Goal: Transaction & Acquisition: Obtain resource

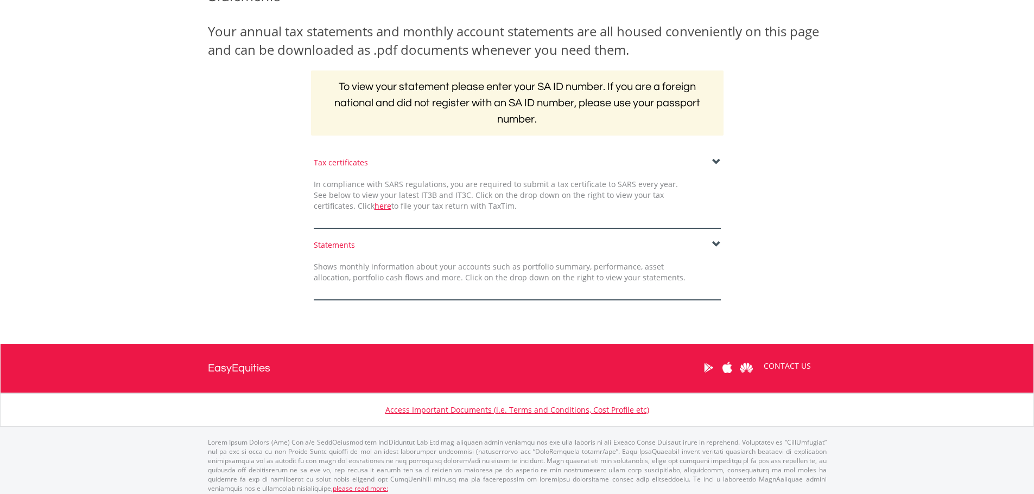
scroll to position [163, 0]
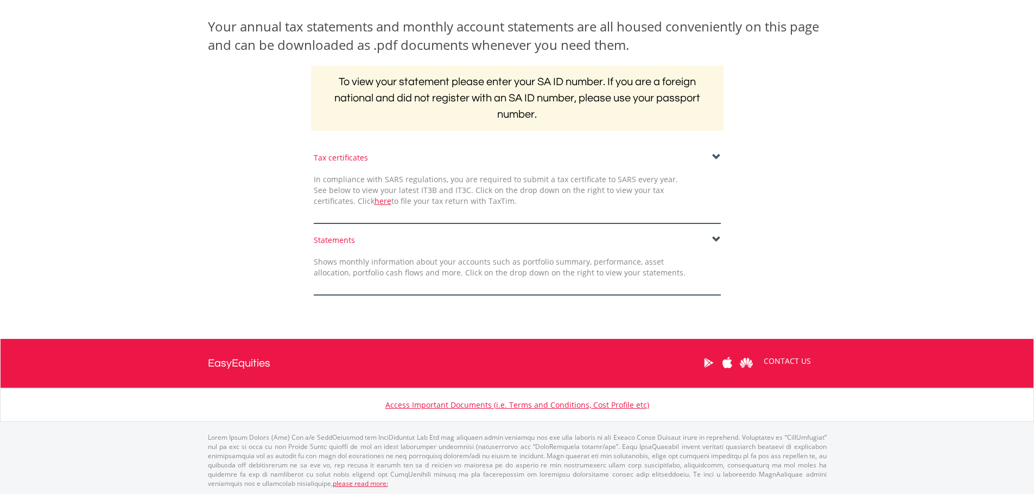
click at [714, 239] on span at bounding box center [716, 240] width 9 height 9
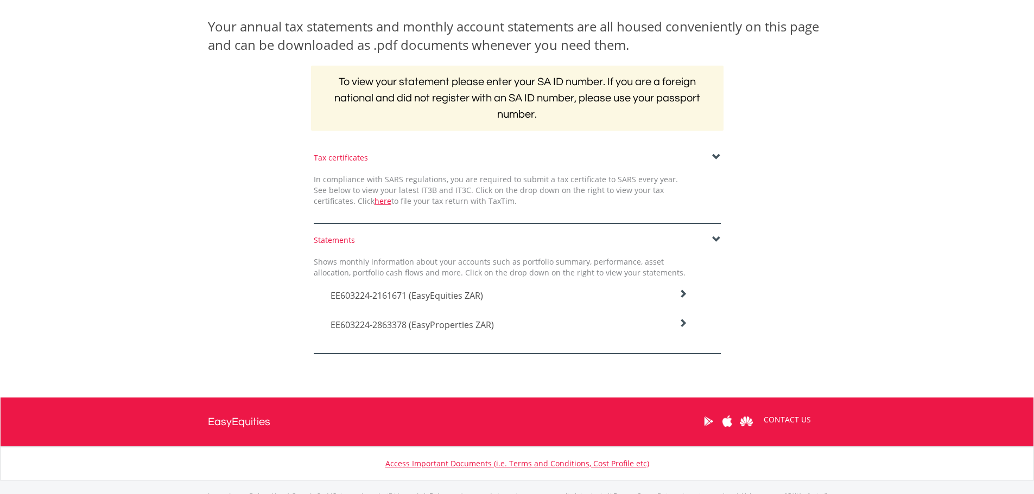
click at [530, 289] on h4 "EE603224-2161671 (EasyEquities ZAR)" at bounding box center [508, 295] width 357 height 13
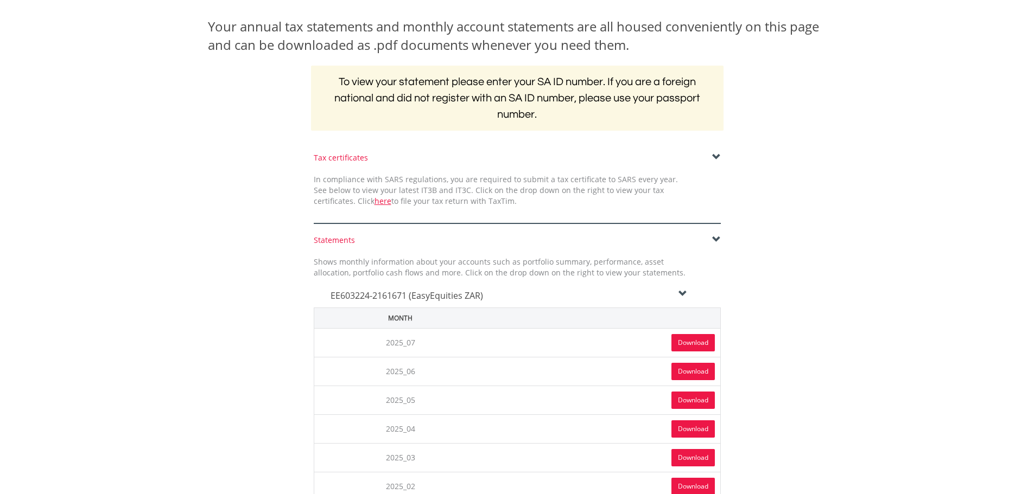
click at [677, 341] on link "Download" at bounding box center [692, 342] width 43 height 17
click at [720, 236] on span at bounding box center [716, 240] width 9 height 9
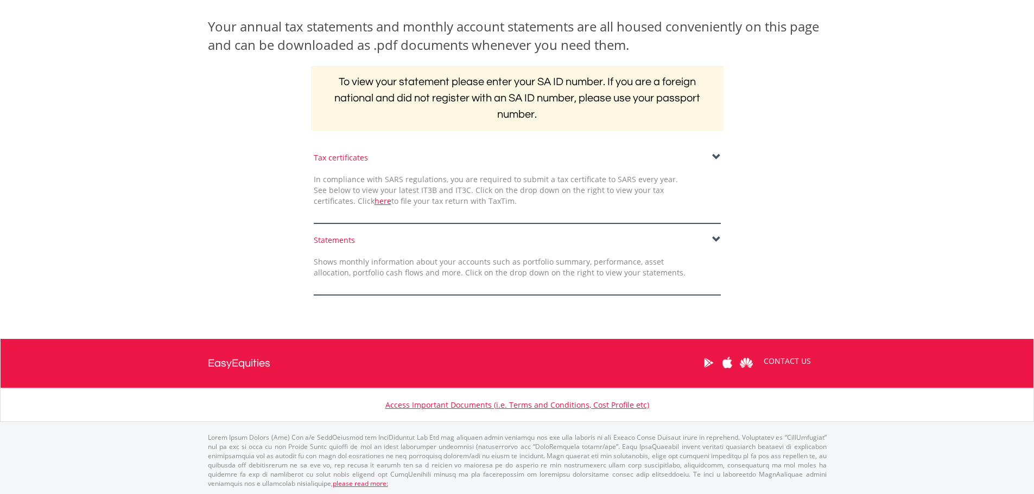
click at [718, 237] on span at bounding box center [716, 240] width 9 height 9
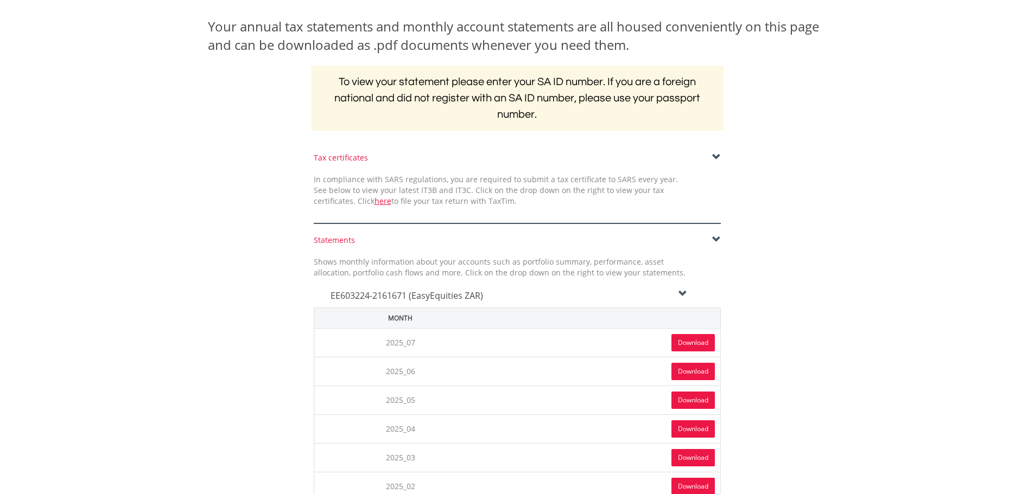
click at [677, 295] on h4 "EE603224-2161671 (EasyEquities ZAR)" at bounding box center [508, 295] width 357 height 13
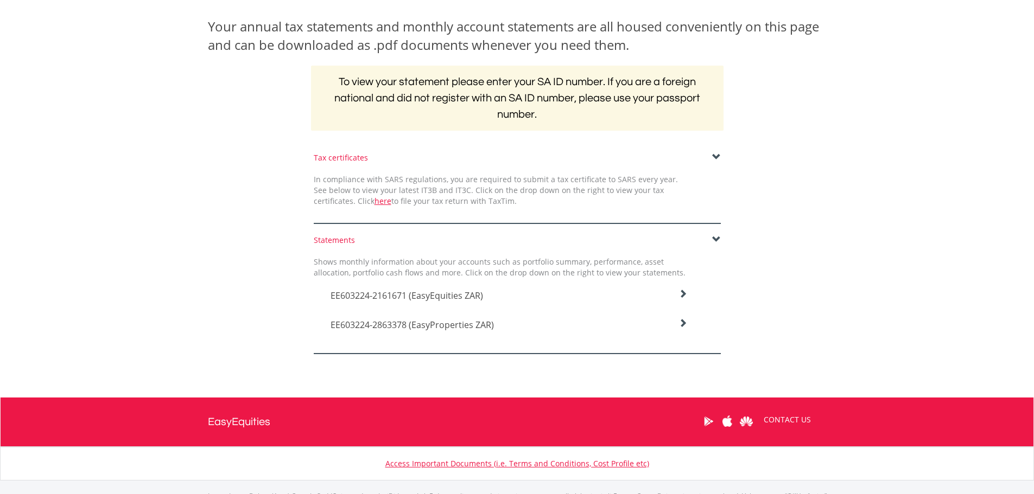
click at [682, 298] on icon at bounding box center [682, 294] width 9 height 9
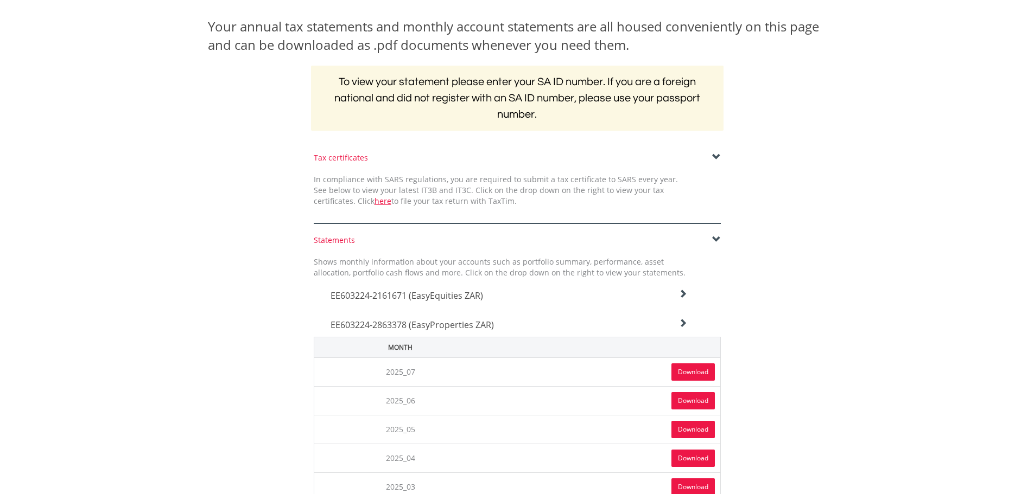
click at [695, 376] on link "Download" at bounding box center [692, 372] width 43 height 17
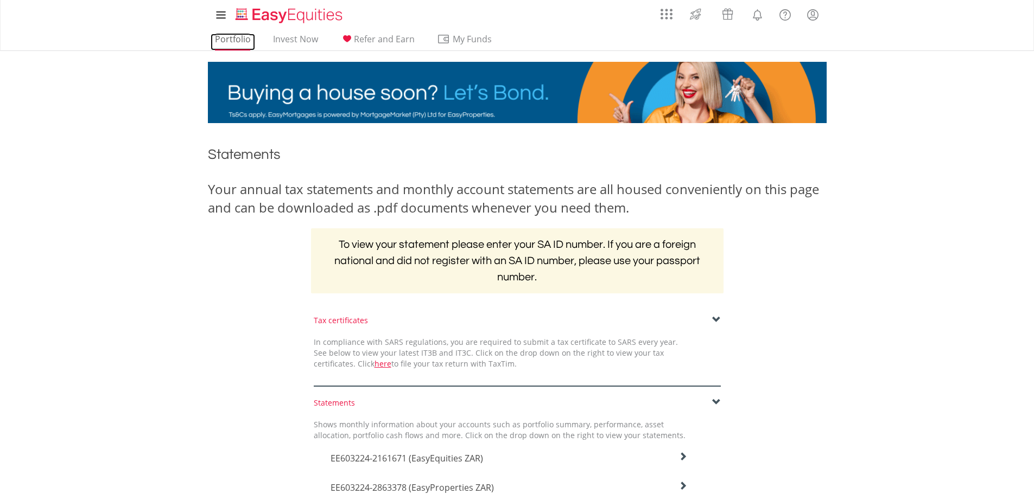
click at [222, 38] on link "Portfolio" at bounding box center [233, 42] width 44 height 17
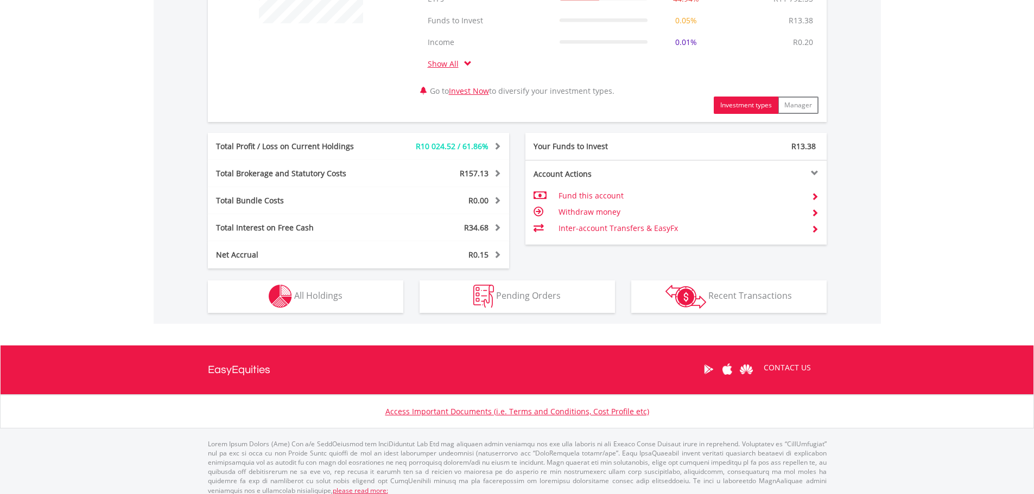
scroll to position [511, 0]
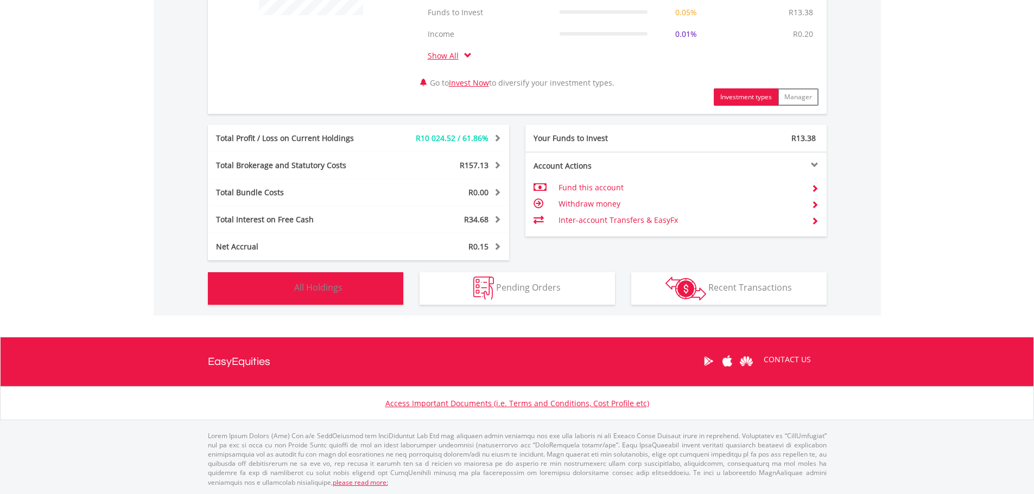
click at [322, 289] on span "All Holdings" at bounding box center [318, 288] width 48 height 12
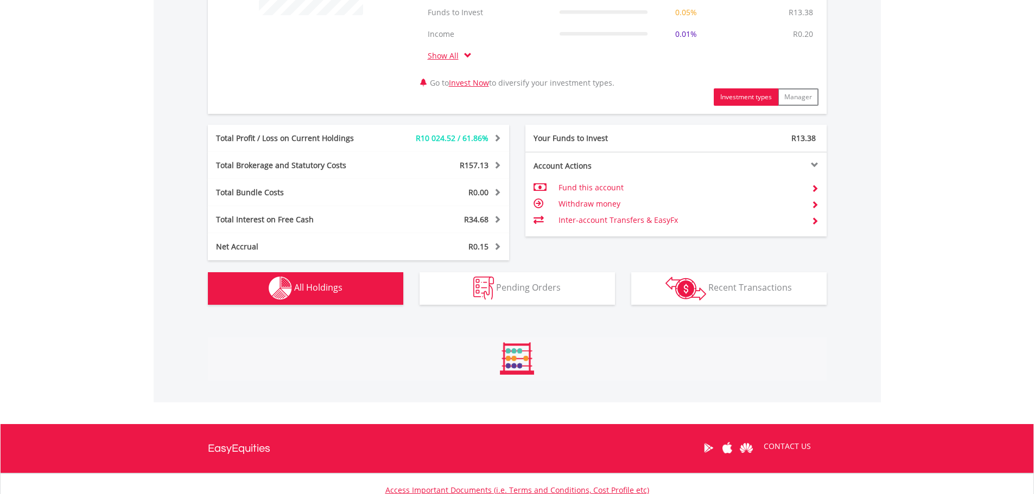
scroll to position [848, 0]
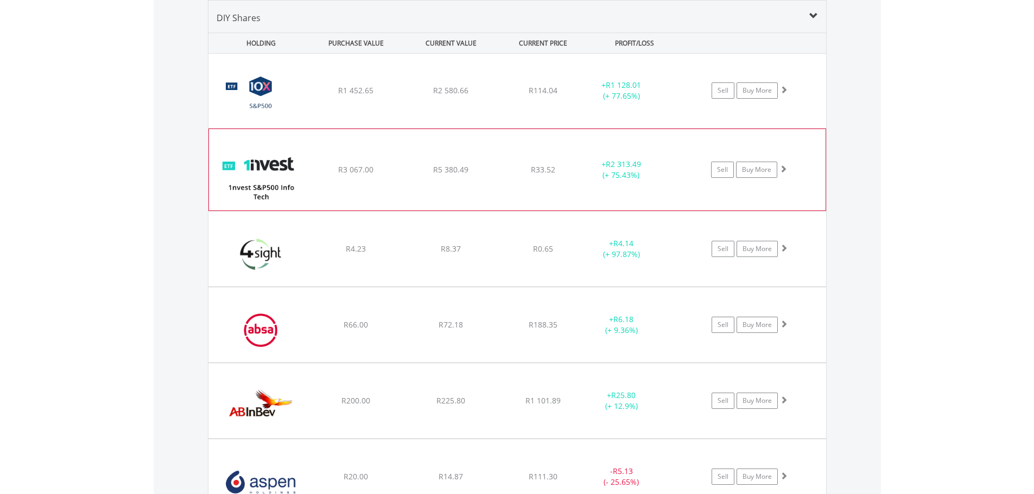
click at [492, 128] on div "﻿ 1nvest S&P500 Info Tech Index Feeder ETF R3 067.00 R5 380.49 R33.52 + R2 313.…" at bounding box center [517, 91] width 618 height 74
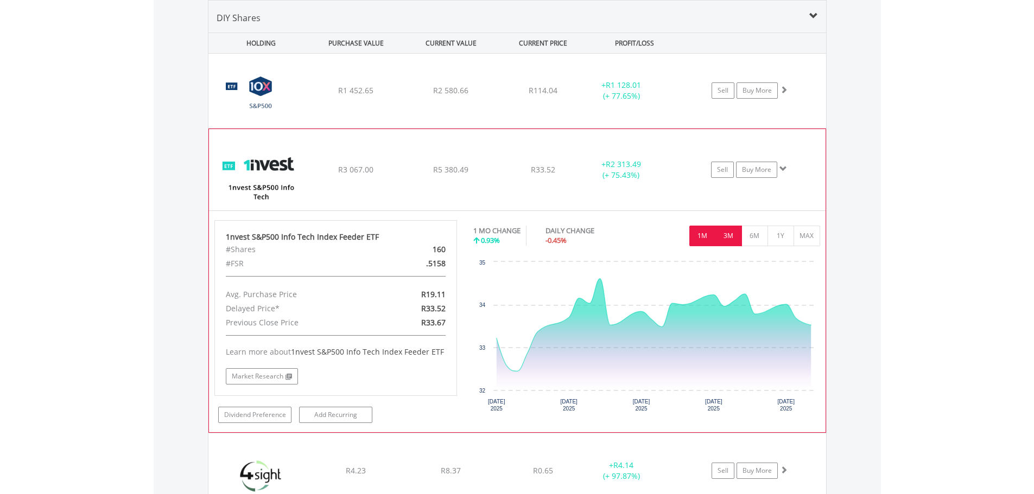
click at [724, 237] on button "3M" at bounding box center [728, 236] width 27 height 21
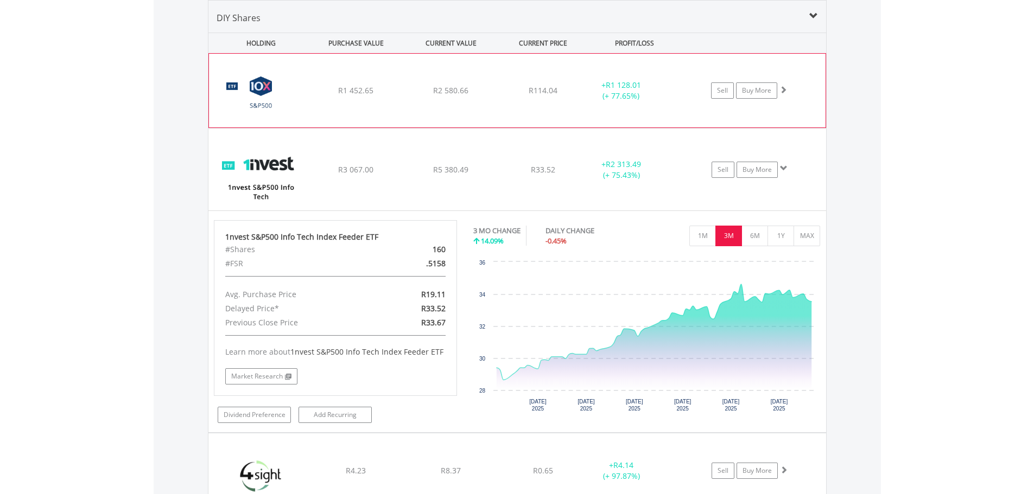
click at [485, 93] on div "R2 580.66" at bounding box center [451, 90] width 92 height 11
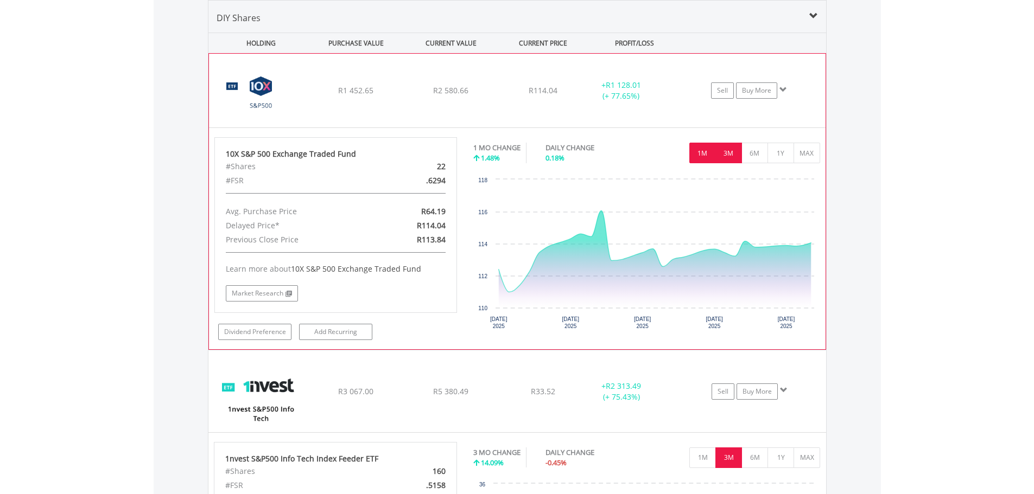
click at [730, 155] on button "3M" at bounding box center [728, 153] width 27 height 21
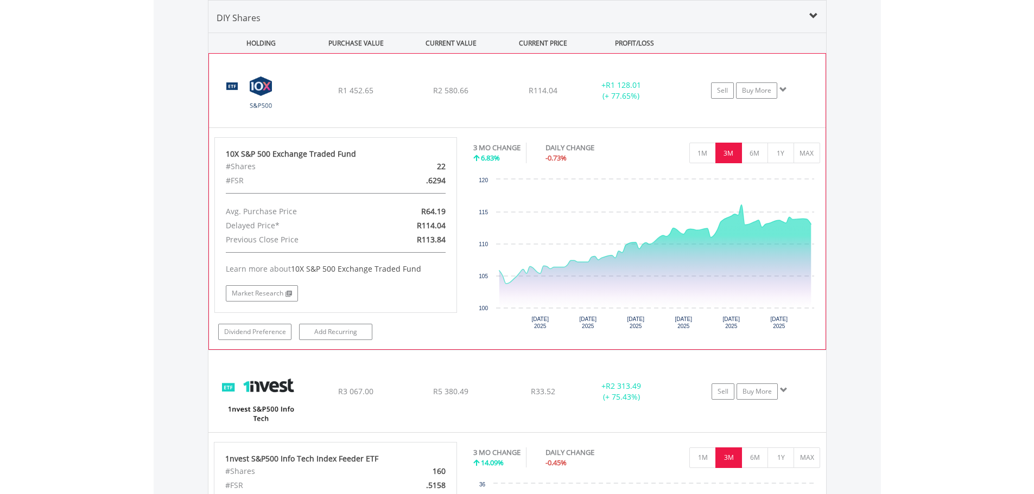
click at [492, 90] on div "R2 580.66" at bounding box center [451, 90] width 92 height 11
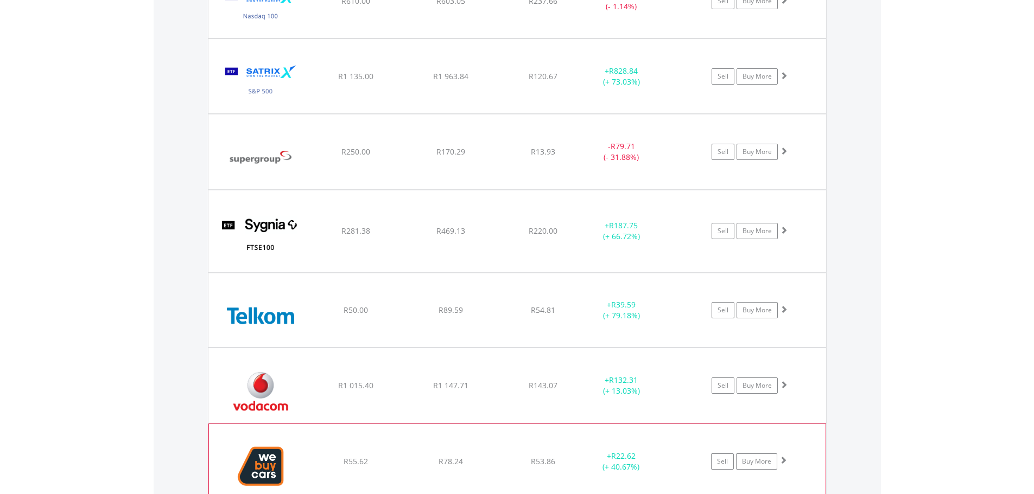
scroll to position [3236, 0]
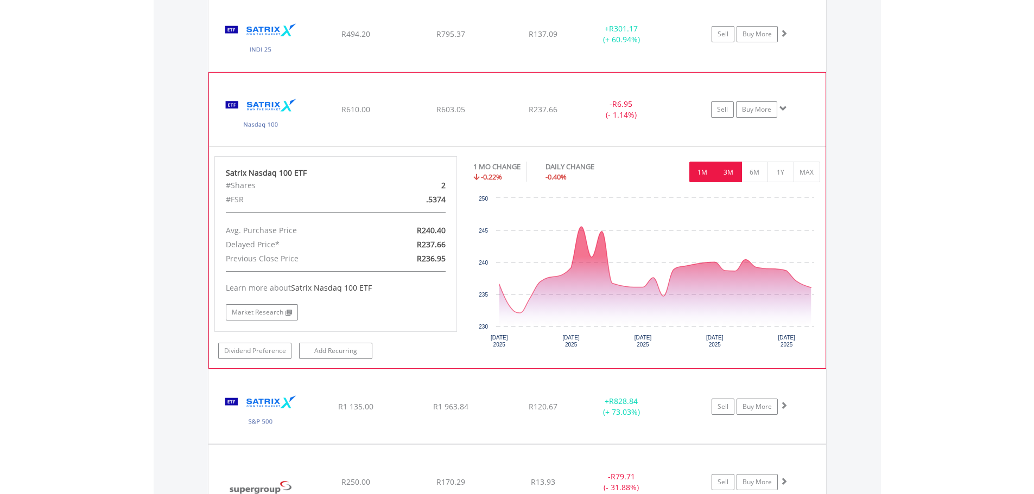
click at [726, 173] on button "3M" at bounding box center [728, 172] width 27 height 21
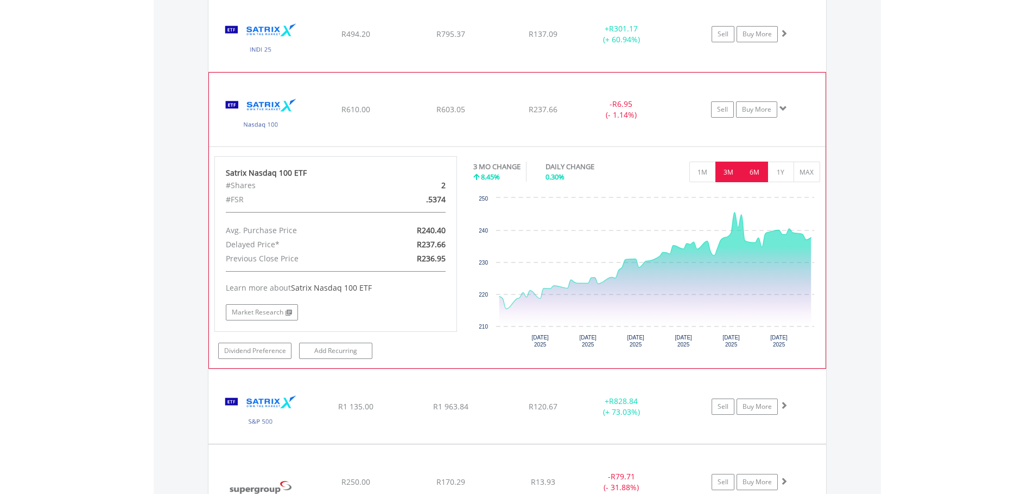
click at [752, 173] on button "6M" at bounding box center [754, 172] width 27 height 21
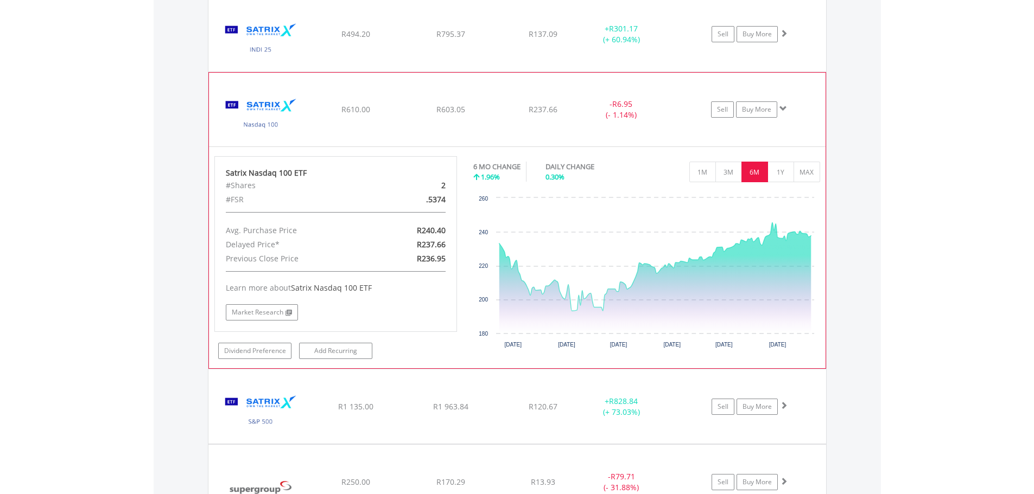
click at [781, 110] on span at bounding box center [783, 109] width 8 height 8
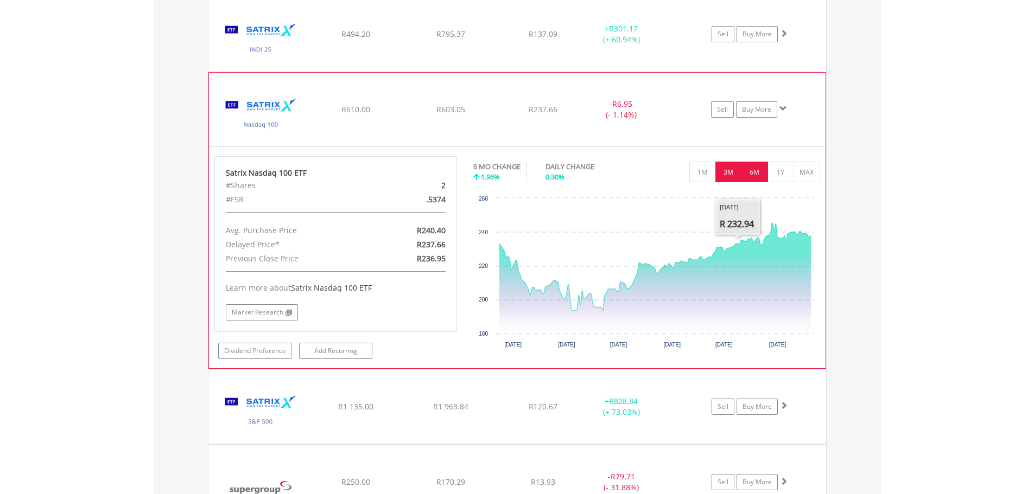
click at [731, 176] on button "3M" at bounding box center [728, 172] width 27 height 21
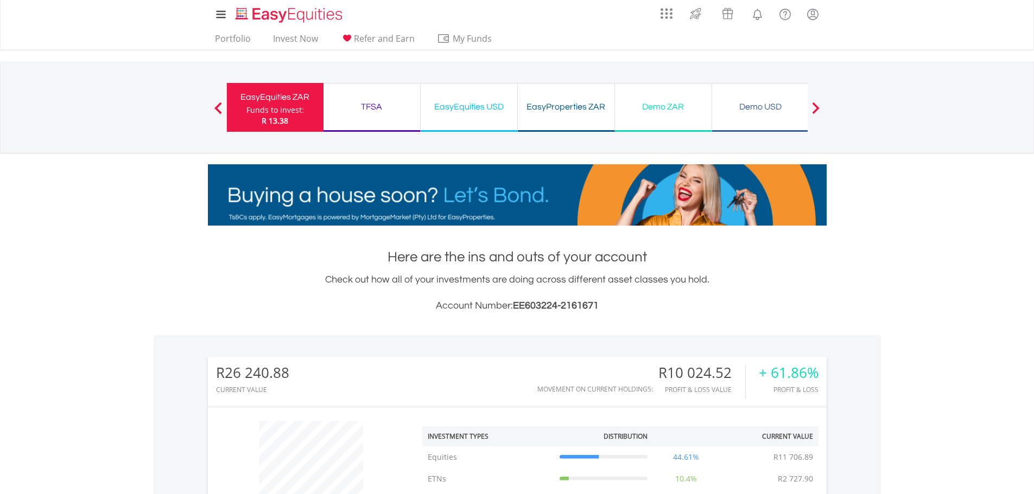
scroll to position [0, 0]
